Goal: Task Accomplishment & Management: Complete application form

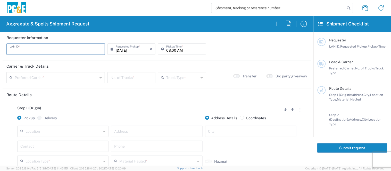
click at [41, 52] on input "text" at bounding box center [56, 48] width 92 height 9
type input "R9S1"
click at [167, 49] on input "08:00 AM" at bounding box center [184, 48] width 37 height 9
type input "06:00 AM"
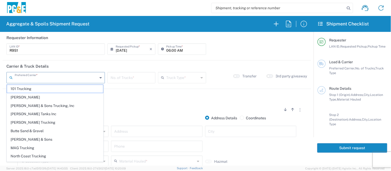
click at [56, 78] on input "text" at bounding box center [56, 77] width 83 height 9
click at [32, 114] on span "[PERSON_NAME] Tanks Inc" at bounding box center [55, 114] width 96 height 8
type input "[PERSON_NAME] Tanks Inc"
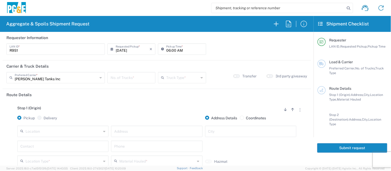
click at [125, 78] on input "number" at bounding box center [132, 77] width 42 height 9
type input "2"
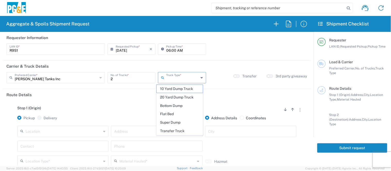
click at [172, 78] on input "text" at bounding box center [182, 77] width 32 height 9
click at [174, 97] on span "20 Yard Dump Truck" at bounding box center [180, 98] width 46 height 8
type input "20 Yard Dump Truck"
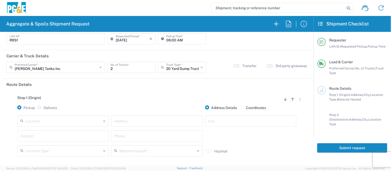
scroll to position [29, 0]
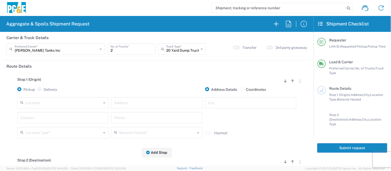
click at [66, 102] on input "text" at bounding box center [64, 102] width 76 height 9
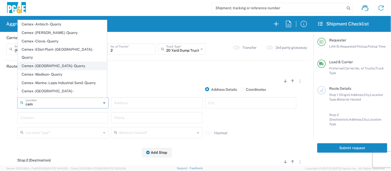
click at [58, 67] on span "Cemex - [GEOGRAPHIC_DATA] - Quarry" at bounding box center [62, 66] width 89 height 8
type input "Cemex - [GEOGRAPHIC_DATA] - Quarry"
type input "[STREET_ADDRESS][PERSON_NAME]"
type input "[GEOGRAPHIC_DATA]"
type input "Quarry"
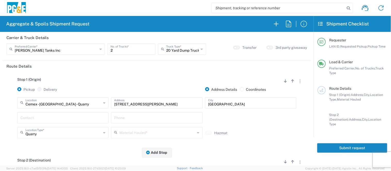
click at [43, 122] on div "Contact" at bounding box center [62, 117] width 91 height 11
click at [43, 120] on input "text" at bounding box center [62, 117] width 85 height 9
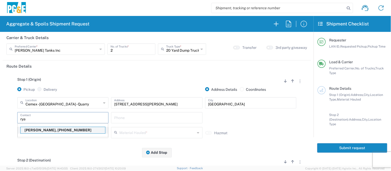
click at [48, 128] on p "[PERSON_NAME], [PHONE_NUMBER]" at bounding box center [63, 130] width 84 height 6
type input "[PERSON_NAME]"
type input "[PHONE_NUMBER]"
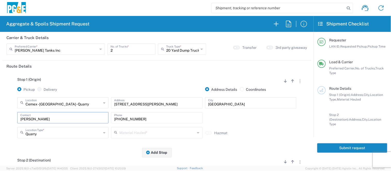
click at [115, 133] on icon at bounding box center [116, 133] width 5 height 8
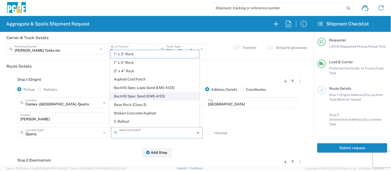
click at [136, 95] on span "Backfill Spec Sand (EMS 4123)" at bounding box center [154, 96] width 89 height 8
type input "Backfill Spec Sand (EMS 4123)"
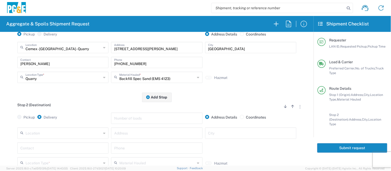
scroll to position [86, 0]
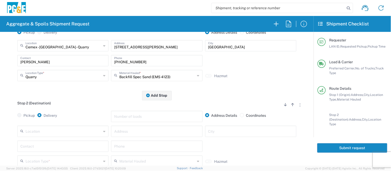
click at [61, 133] on input "text" at bounding box center [64, 131] width 76 height 9
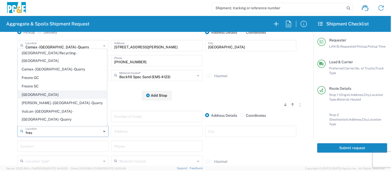
click at [32, 94] on span "[GEOGRAPHIC_DATA]" at bounding box center [62, 95] width 89 height 8
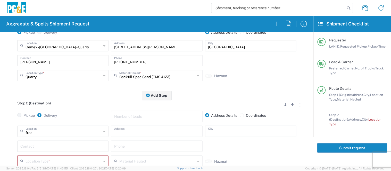
type input "[GEOGRAPHIC_DATA]"
type input "[STREET_ADDRESS]"
type input "[GEOGRAPHIC_DATA]"
click at [49, 143] on input "text" at bounding box center [62, 146] width 85 height 9
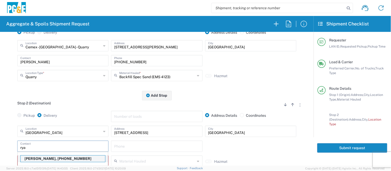
click at [48, 160] on p "[PERSON_NAME], [PHONE_NUMBER]" at bounding box center [63, 159] width 84 height 6
type input "[PERSON_NAME]"
type input "[PHONE_NUMBER]"
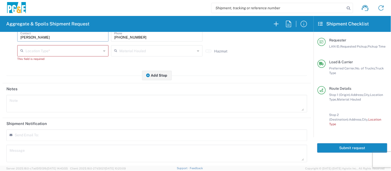
scroll to position [200, 0]
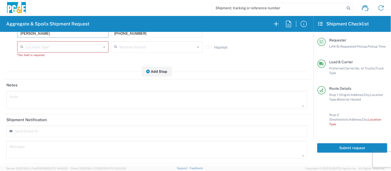
click at [74, 48] on input "text" at bounding box center [64, 46] width 76 height 9
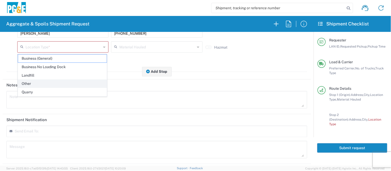
click at [66, 84] on span "Other" at bounding box center [62, 84] width 89 height 8
type input "Other"
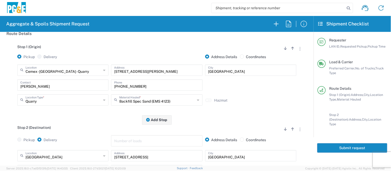
scroll to position [0, 0]
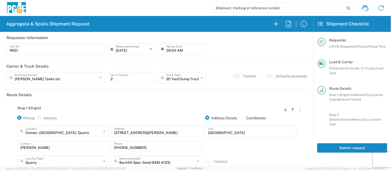
click at [364, 143] on button "Submit request" at bounding box center [352, 148] width 70 height 10
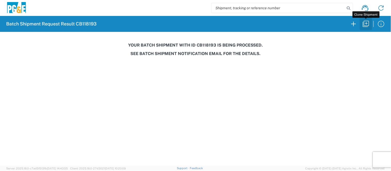
click at [364, 24] on icon "button" at bounding box center [366, 24] width 8 height 8
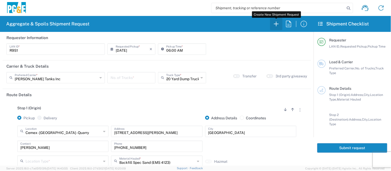
click at [277, 23] on icon "button" at bounding box center [276, 24] width 8 height 8
type input "08:00 AM"
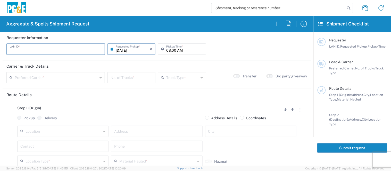
click at [55, 52] on input "text" at bounding box center [56, 48] width 92 height 9
type input "JKK9"
click at [166, 49] on input "08:00 AM" at bounding box center [184, 48] width 37 height 9
type input "05:00 AM"
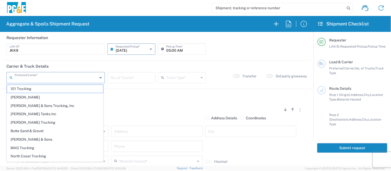
click at [76, 73] on input "text" at bounding box center [56, 77] width 83 height 9
drag, startPoint x: 49, startPoint y: 113, endPoint x: 84, endPoint y: 105, distance: 35.7
click at [49, 113] on span "[PERSON_NAME] Tanks Inc" at bounding box center [55, 114] width 96 height 8
type input "[PERSON_NAME] Tanks Inc"
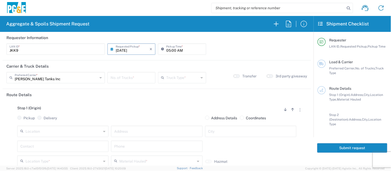
click at [140, 75] on input "number" at bounding box center [132, 77] width 42 height 9
type input "3"
click at [188, 79] on input "text" at bounding box center [182, 77] width 32 height 9
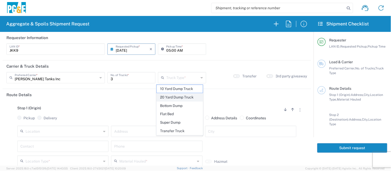
click at [184, 101] on span "20 Yard Dump Truck" at bounding box center [180, 98] width 46 height 8
type input "20 Yard Dump Truck"
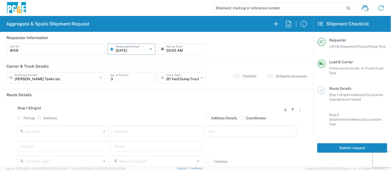
click at [243, 77] on label "Transfer" at bounding box center [249, 76] width 14 height 5
click at [88, 130] on input "text" at bounding box center [64, 131] width 76 height 9
click at [49, 121] on span "Llagas Sub - Gilroy" at bounding box center [62, 122] width 89 height 8
type input "Llagas Sub - Gilroy"
type input "601 [PERSON_NAME]"
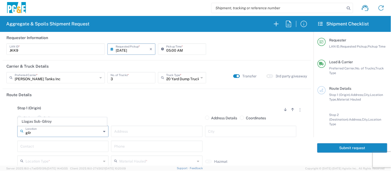
type input "Gilroy"
type input "Business No Loading Dock"
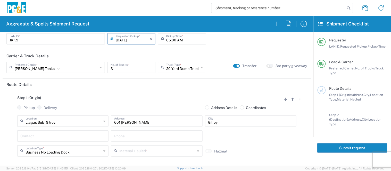
scroll to position [29, 0]
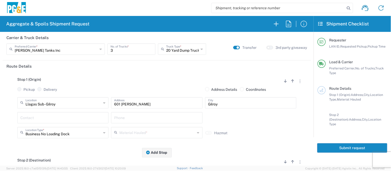
click at [52, 120] on input "text" at bounding box center [62, 117] width 85 height 9
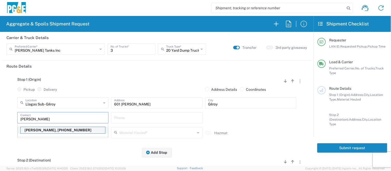
click at [45, 133] on p "[PERSON_NAME], [PHONE_NUMBER]" at bounding box center [63, 130] width 84 height 6
type input "[PERSON_NAME]"
type input "[PHONE_NUMBER]"
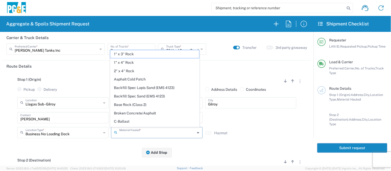
click at [131, 136] on input "text" at bounding box center [157, 132] width 76 height 9
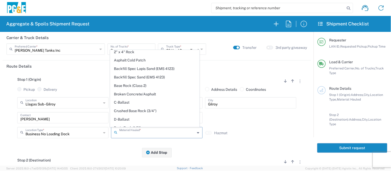
scroll to position [57, 0]
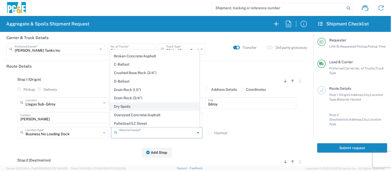
click at [140, 106] on span "Dry Spoils" at bounding box center [154, 107] width 89 height 8
type input "Dry Spoils"
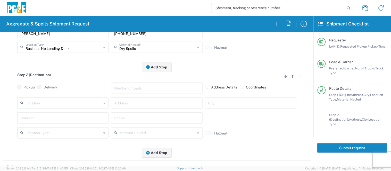
scroll to position [114, 0]
click at [60, 101] on input "text" at bounding box center [64, 102] width 76 height 9
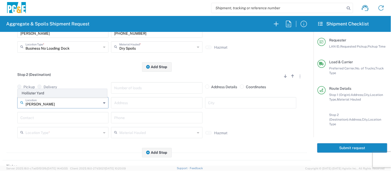
click at [51, 90] on span "Hollister Yard" at bounding box center [62, 93] width 89 height 8
type input "Hollister Yard"
type input "[STREET_ADDRESS]"
type input "Hollister"
type input "Business No Loading Dock"
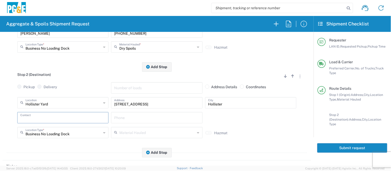
click at [45, 115] on input "text" at bounding box center [62, 117] width 85 height 9
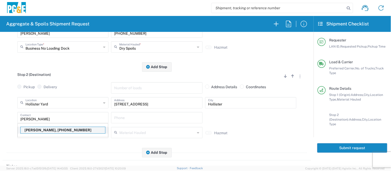
click at [43, 130] on p "[PERSON_NAME], [PHONE_NUMBER]" at bounding box center [63, 130] width 84 height 6
type input "[PERSON_NAME]"
type input "[PHONE_NUMBER]"
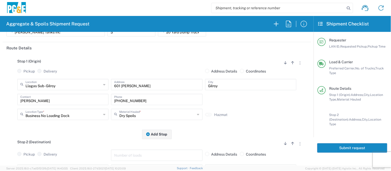
scroll to position [0, 0]
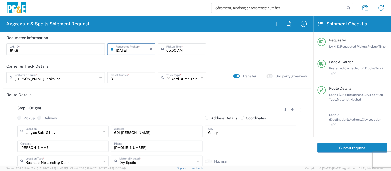
click at [336, 144] on button "Submit request" at bounding box center [352, 148] width 70 height 10
